Goal: Transaction & Acquisition: Purchase product/service

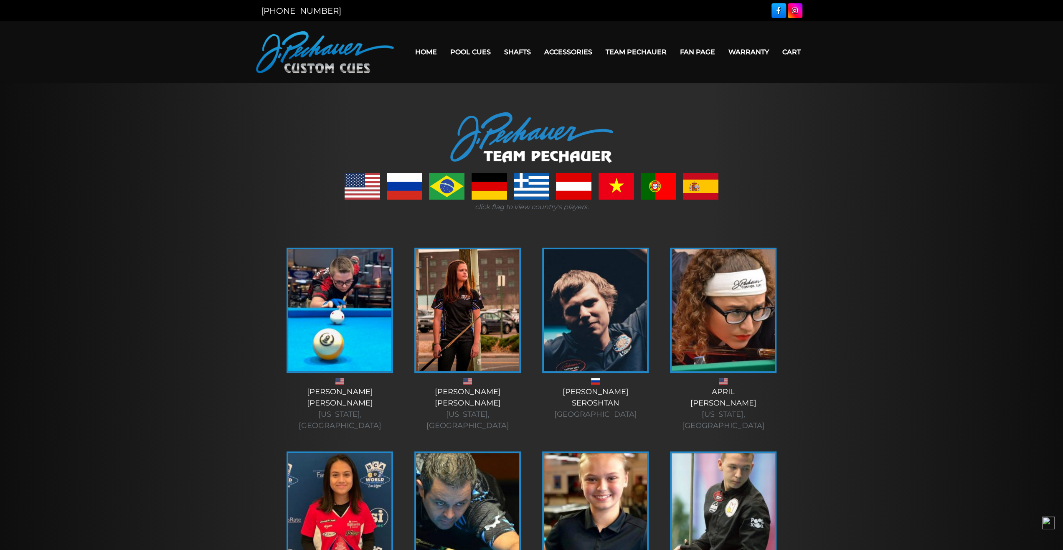
click at [789, 51] on link "Cart" at bounding box center [792, 51] width 32 height 21
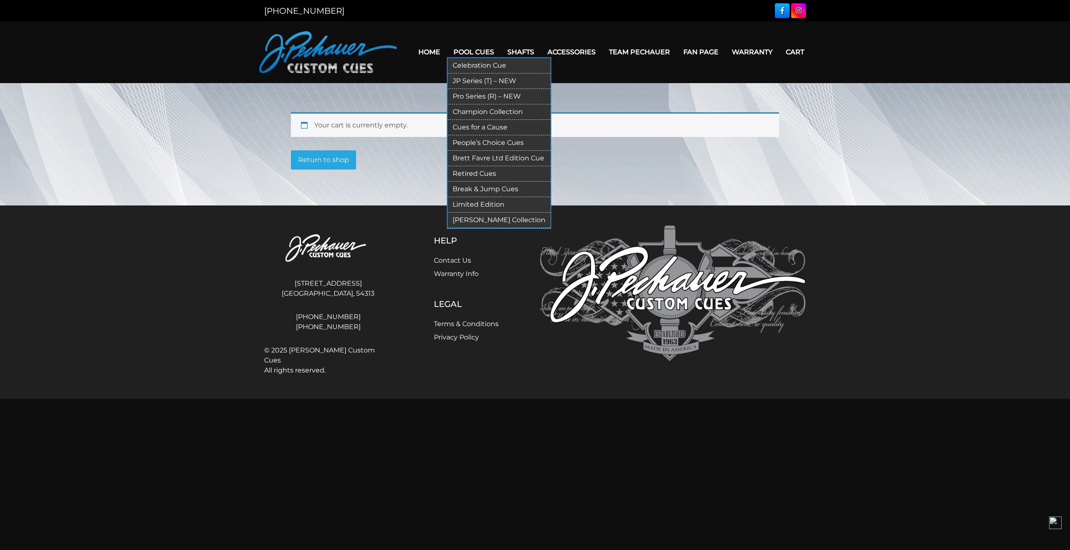
click at [480, 169] on link "Retired Cues" at bounding box center [499, 173] width 103 height 15
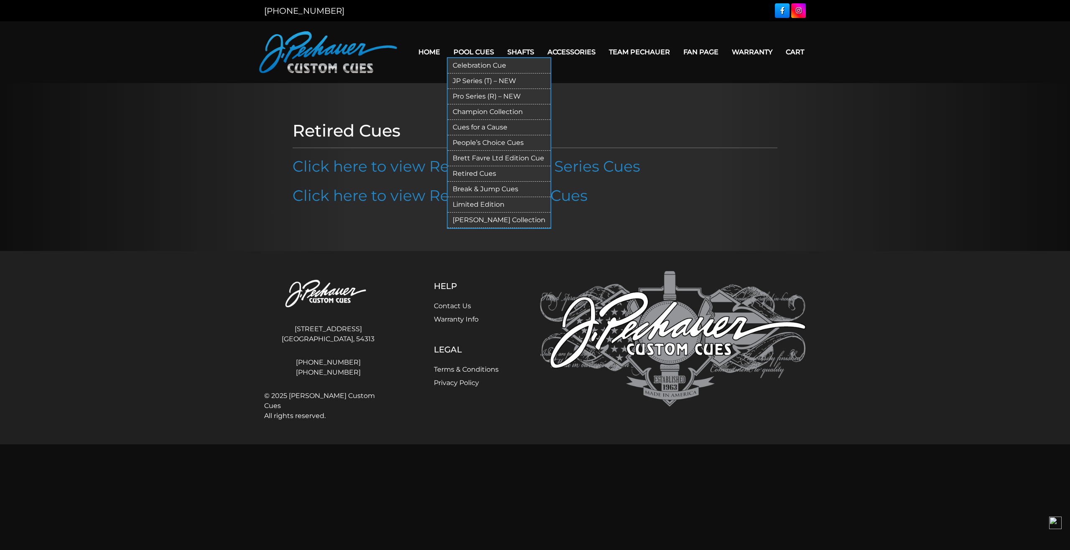
click at [481, 190] on link "Break & Jump Cues" at bounding box center [499, 189] width 103 height 15
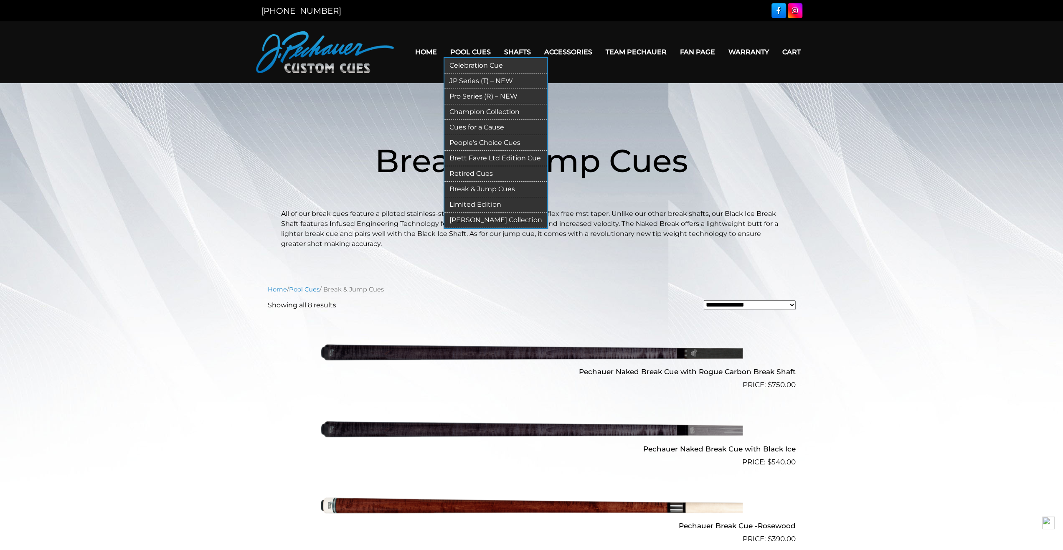
click at [468, 200] on link "Limited Edition" at bounding box center [496, 204] width 103 height 15
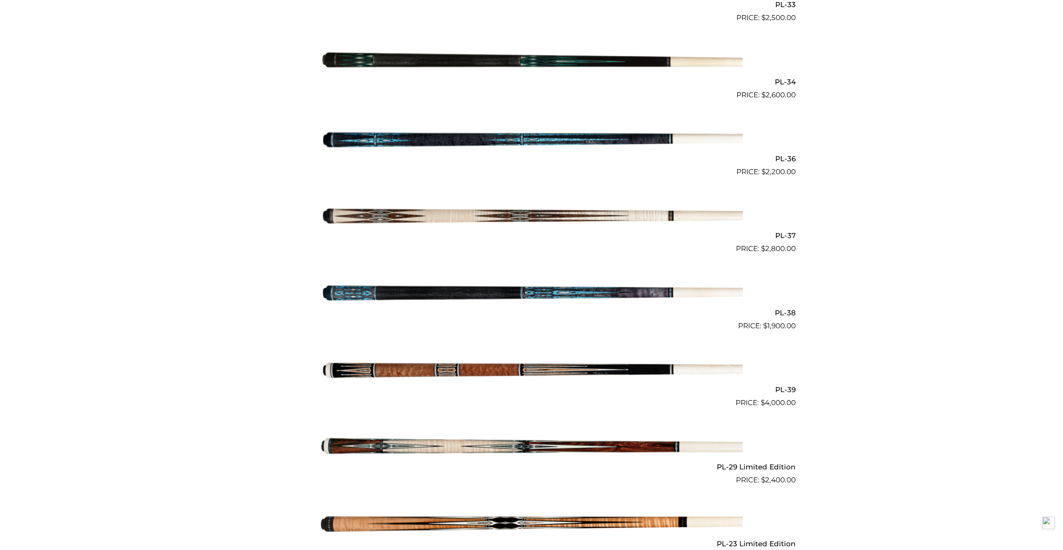
scroll to position [741, 0]
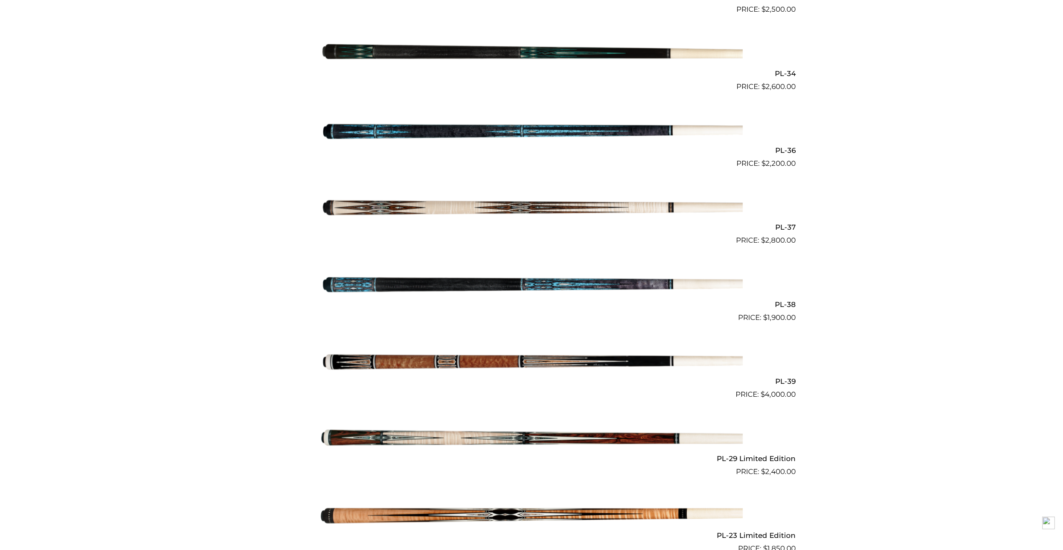
click at [547, 195] on img at bounding box center [532, 208] width 422 height 70
click at [564, 424] on img at bounding box center [532, 439] width 422 height 70
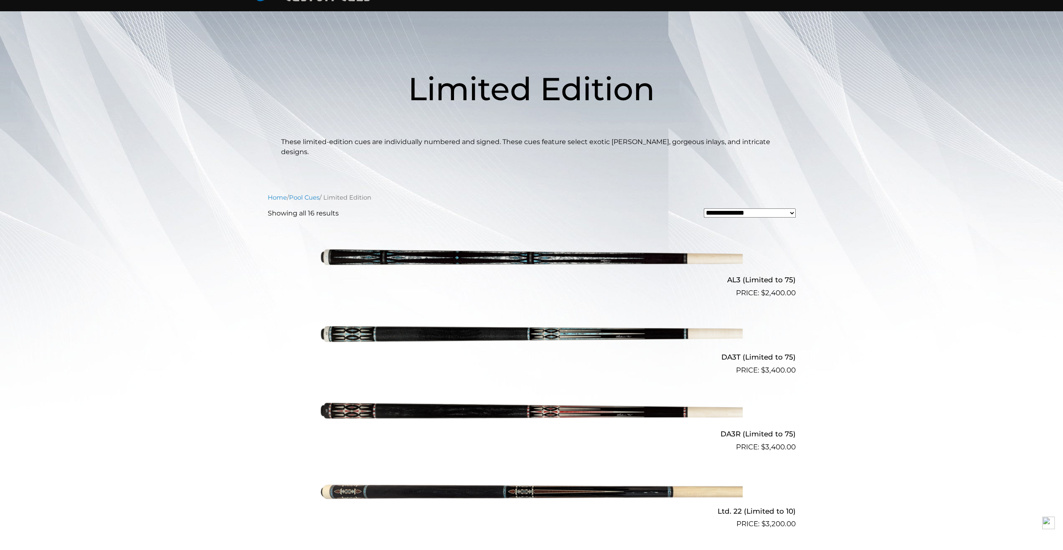
scroll to position [0, 0]
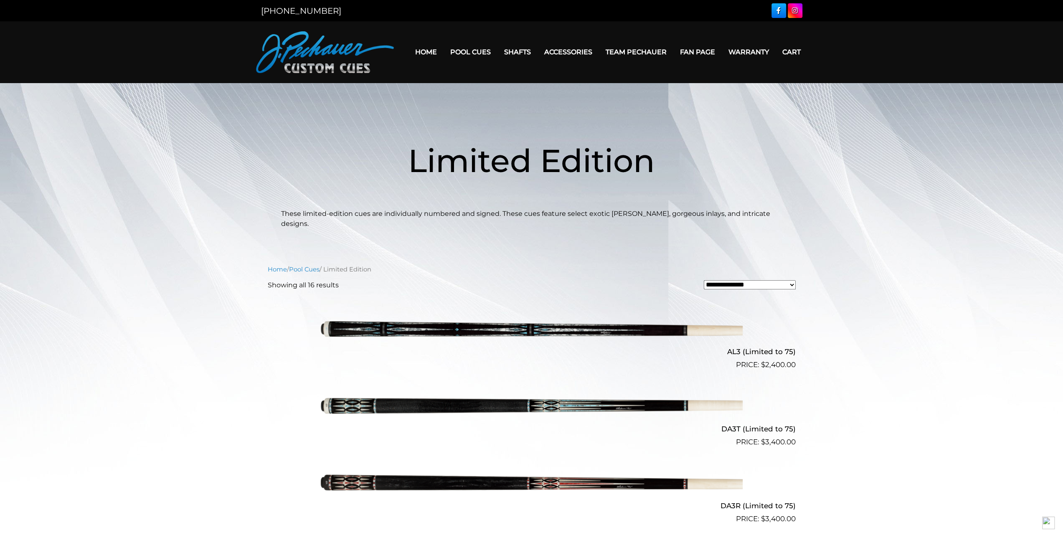
click at [328, 53] on img at bounding box center [325, 52] width 138 height 42
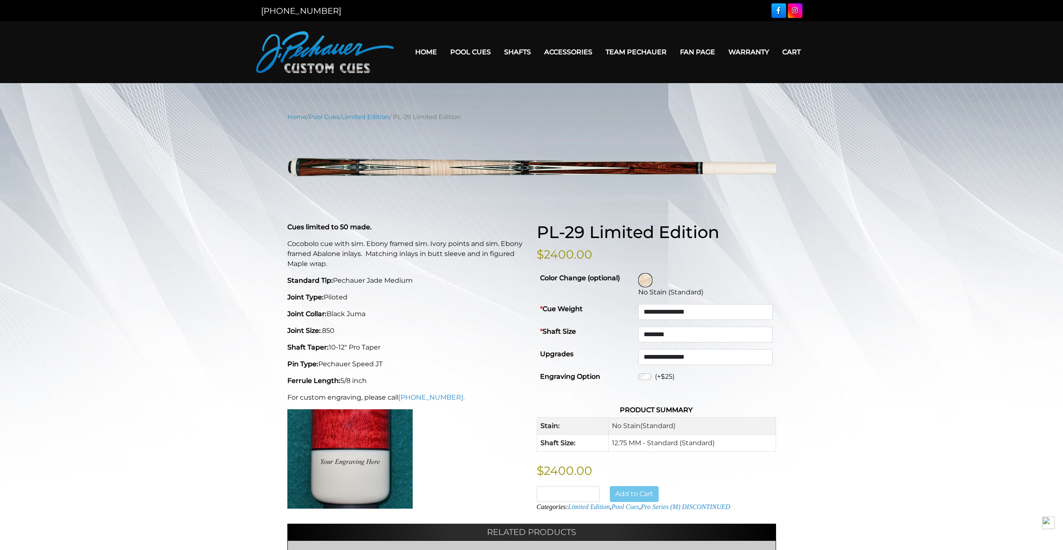
select select "********"
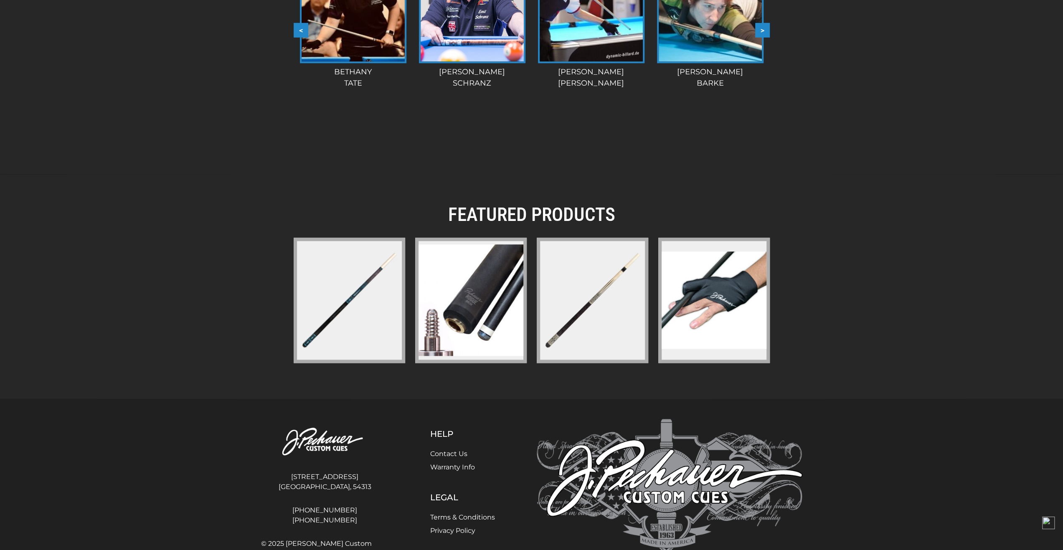
scroll to position [1026, 0]
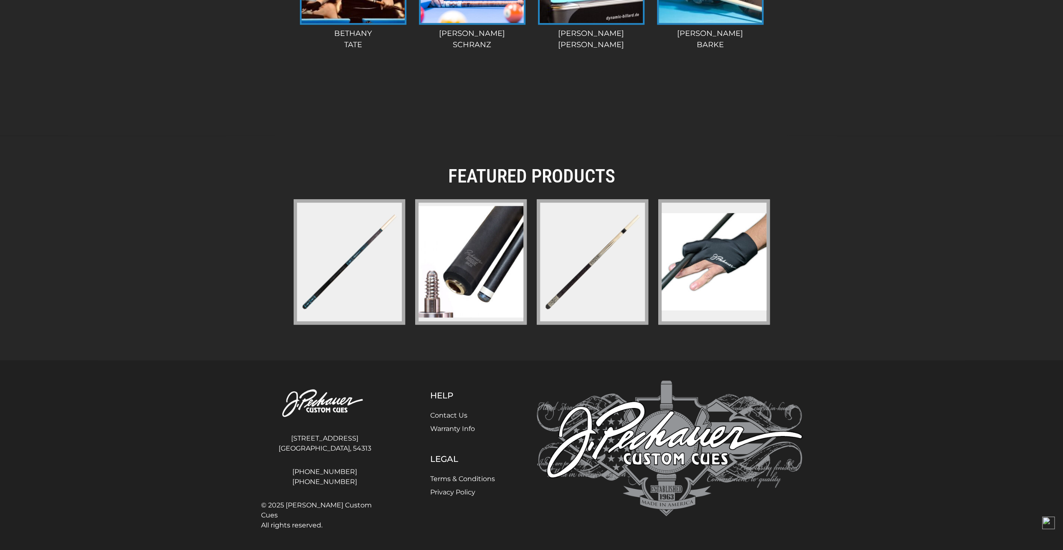
click at [477, 300] on img at bounding box center [471, 262] width 105 height 112
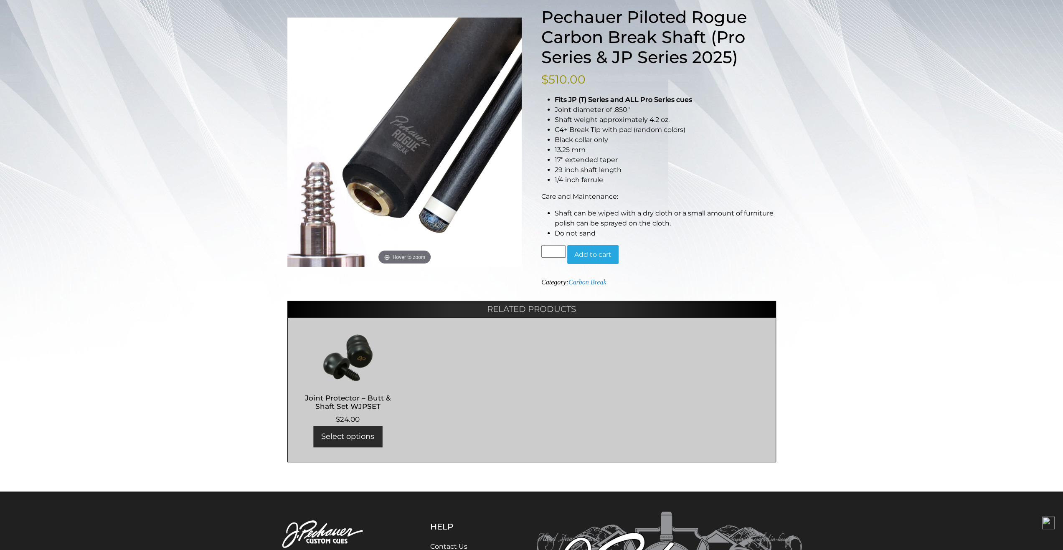
scroll to position [116, 0]
